Goal: Navigation & Orientation: Find specific page/section

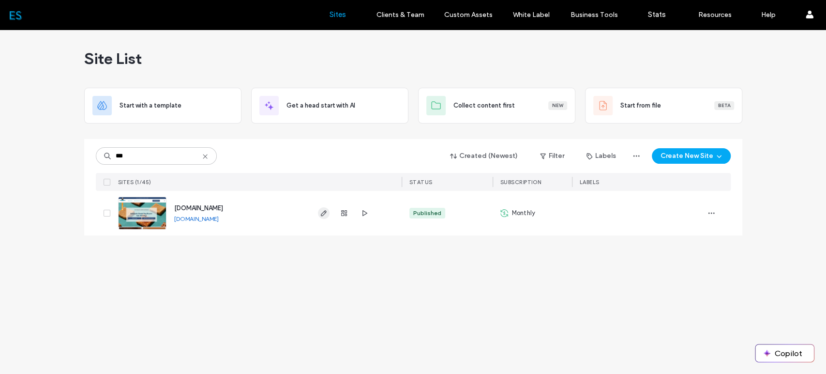
type input "***"
click at [322, 212] on use "button" at bounding box center [323, 213] width 6 height 6
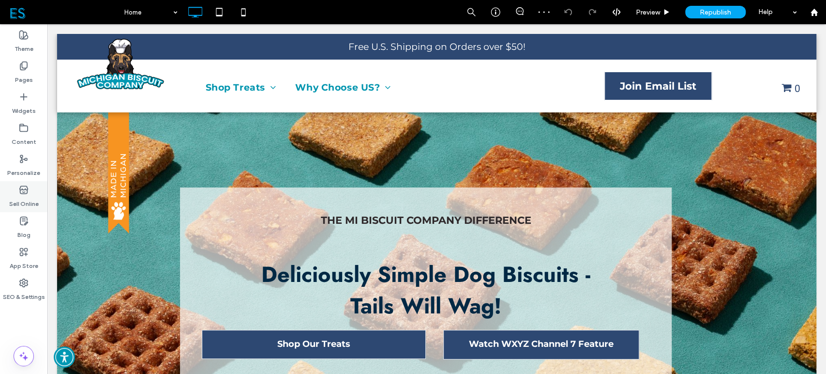
click at [19, 193] on icon at bounding box center [24, 190] width 10 height 10
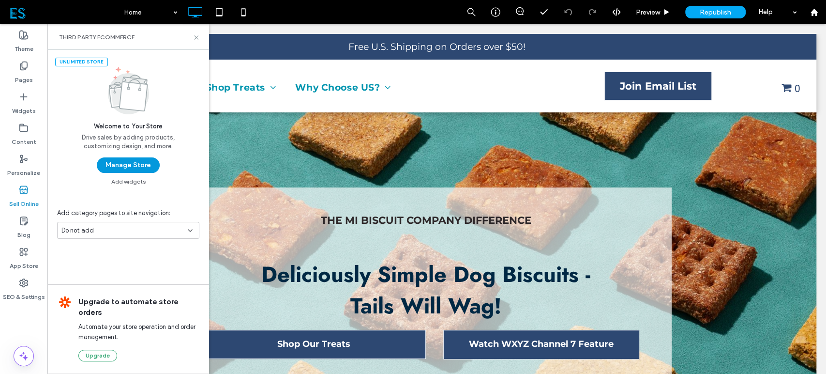
click at [123, 161] on button "Manage Store" at bounding box center [128, 164] width 63 height 15
